Goal: Task Accomplishment & Management: Use online tool/utility

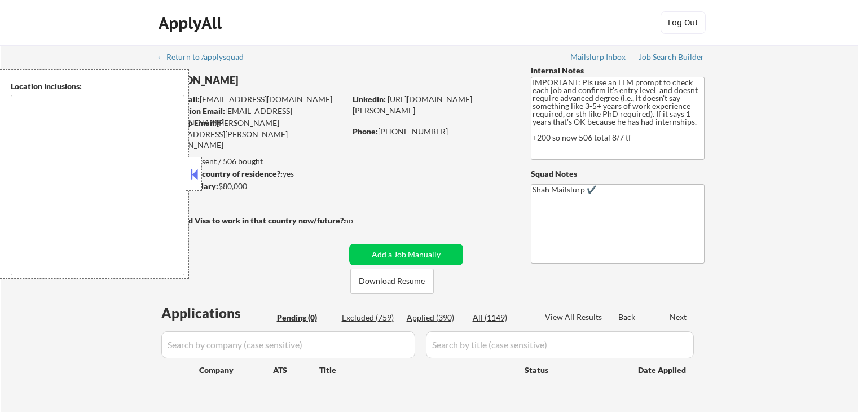
type textarea "[GEOGRAPHIC_DATA], [GEOGRAPHIC_DATA] [GEOGRAPHIC_DATA], [GEOGRAPHIC_DATA] [GEOG…"
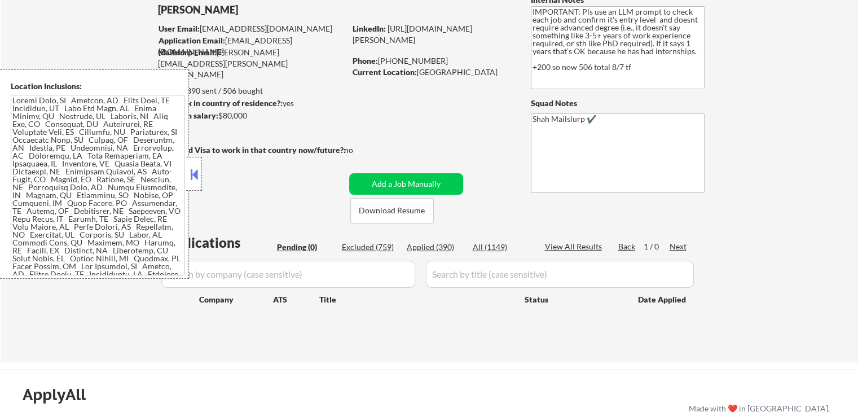
scroll to position [113, 0]
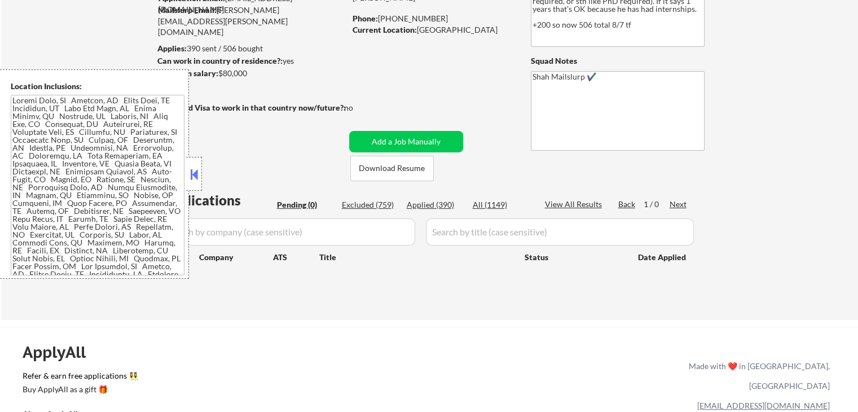
click at [736, 166] on div "← Return to /applysquad Mailslurp Inbox Job Search Builder [PERSON_NAME] User E…" at bounding box center [429, 126] width 857 height 388
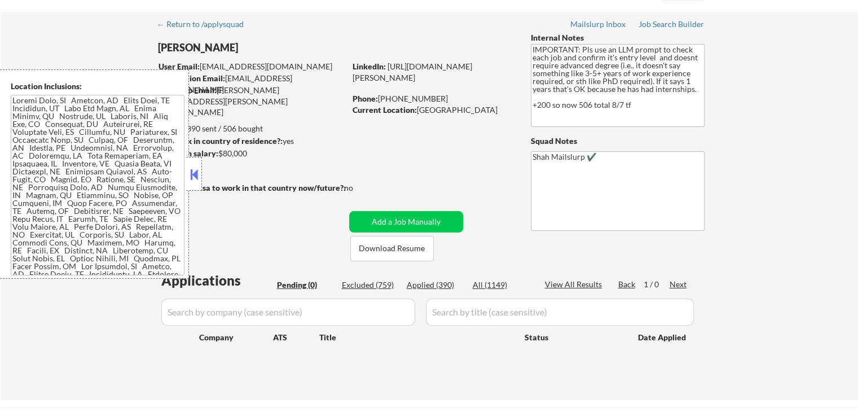
scroll to position [0, 0]
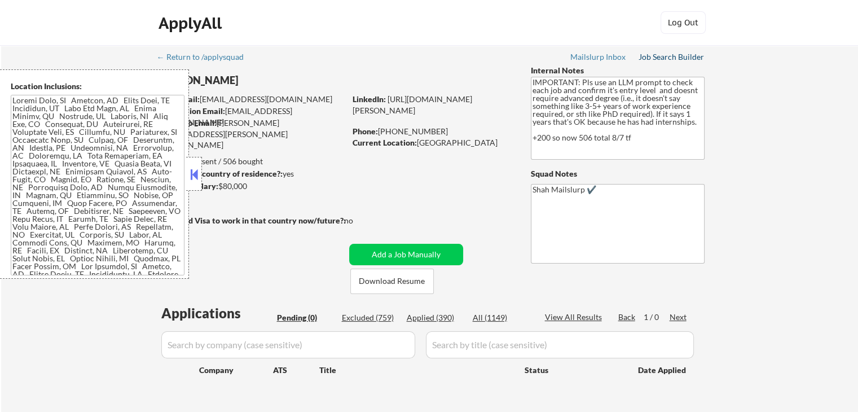
click at [689, 59] on div "Job Search Builder" at bounding box center [672, 57] width 66 height 8
select select ""pending""
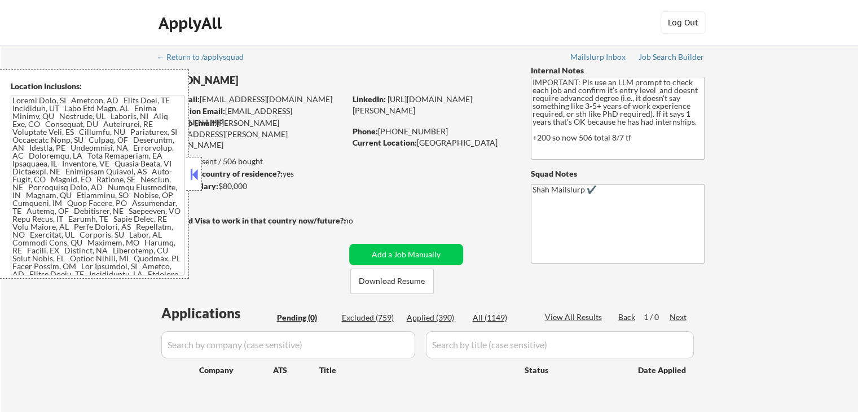
select select ""pending""
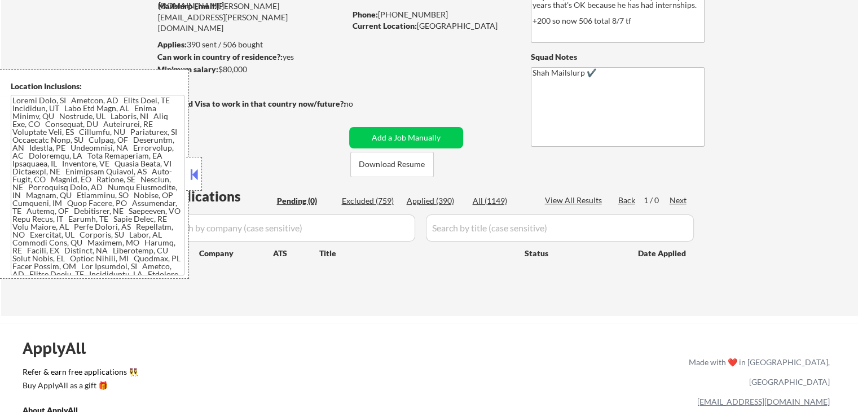
scroll to position [169, 0]
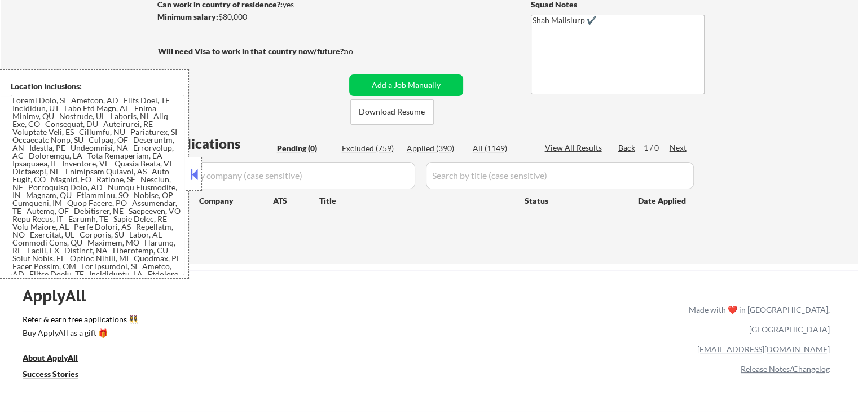
click at [201, 177] on div at bounding box center [194, 174] width 16 height 34
click at [190, 183] on div at bounding box center [194, 174] width 16 height 34
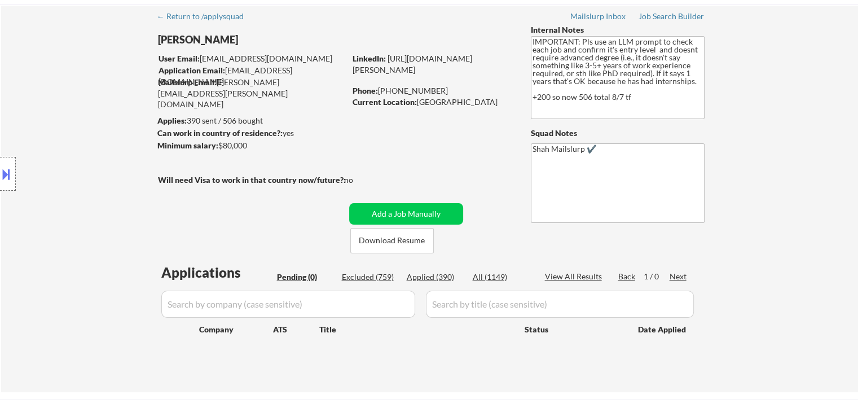
scroll to position [0, 0]
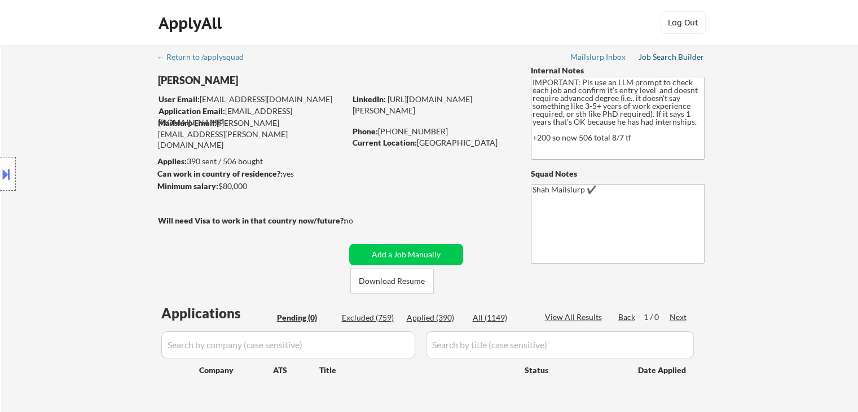
drag, startPoint x: 659, startPoint y: 59, endPoint x: 621, endPoint y: 94, distance: 52.3
click at [659, 59] on div "Job Search Builder" at bounding box center [672, 57] width 66 height 8
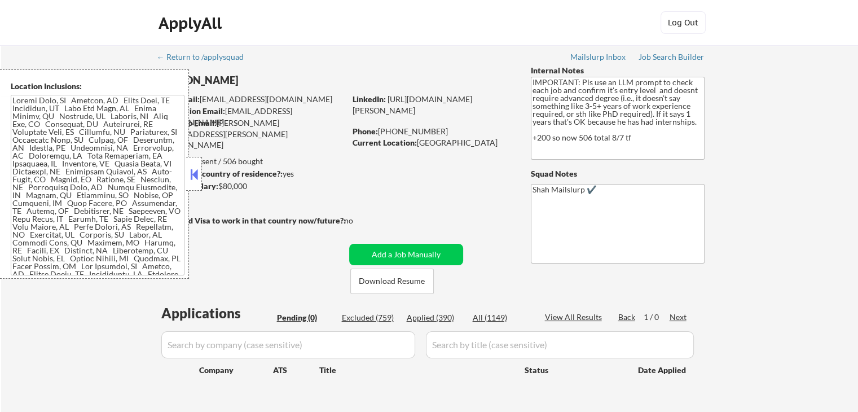
click at [429, 179] on div "← Return to /applysquad Mailslurp Inbox Job Search Builder [PERSON_NAME] User E…" at bounding box center [429, 234] width 563 height 379
click at [195, 178] on button at bounding box center [194, 174] width 12 height 17
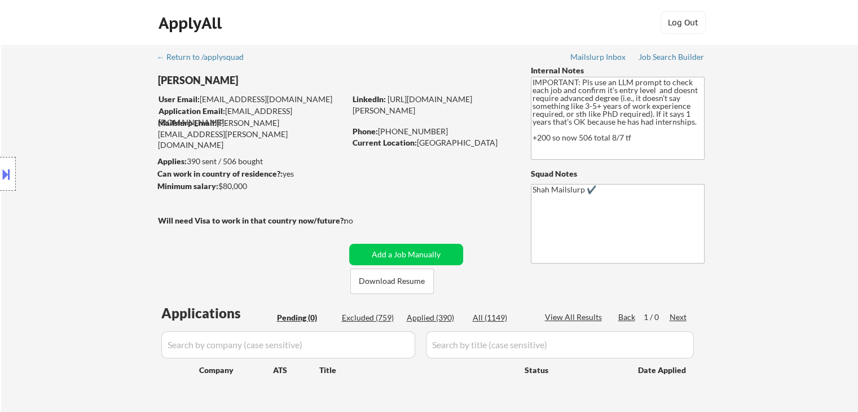
scroll to position [226, 0]
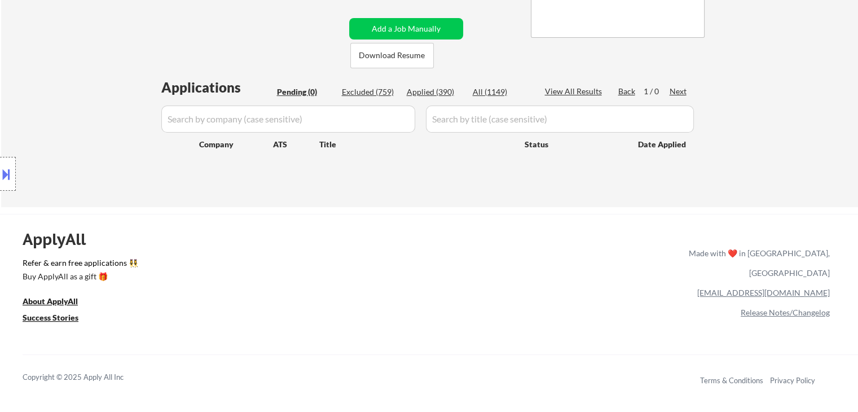
click at [45, 210] on div "Location Inclusions:" at bounding box center [101, 173] width 202 height 209
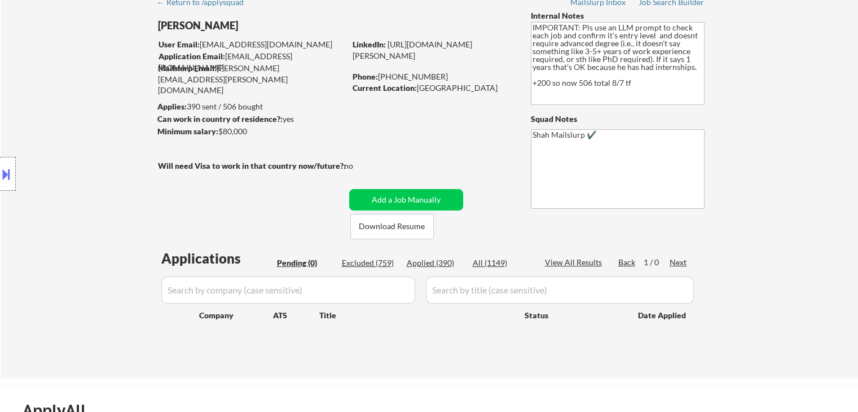
scroll to position [0, 0]
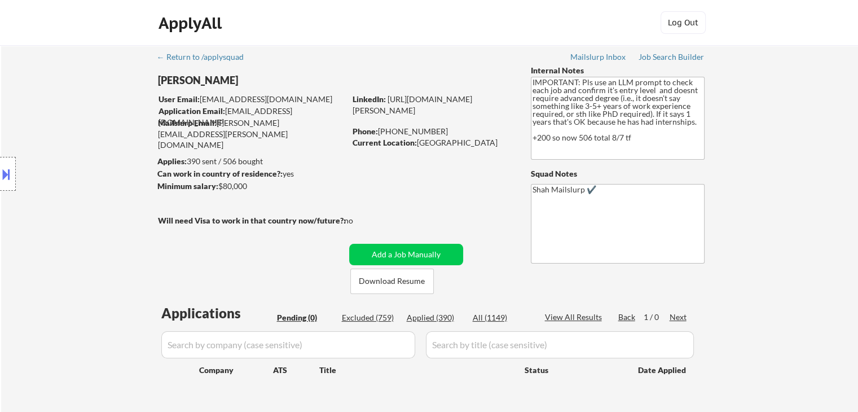
click at [60, 214] on div "Location Inclusions:" at bounding box center [101, 173] width 202 height 209
click at [785, 208] on div "← Return to /applysquad Mailslurp Inbox Job Search Builder [PERSON_NAME] User E…" at bounding box center [429, 239] width 857 height 388
drag, startPoint x: 45, startPoint y: 98, endPoint x: 331, endPoint y: 122, distance: 286.5
click at [47, 98] on div "Location Inclusions:" at bounding box center [101, 173] width 202 height 209
click at [60, 113] on div "Location Inclusions:" at bounding box center [101, 173] width 202 height 209
